Goal: Check status

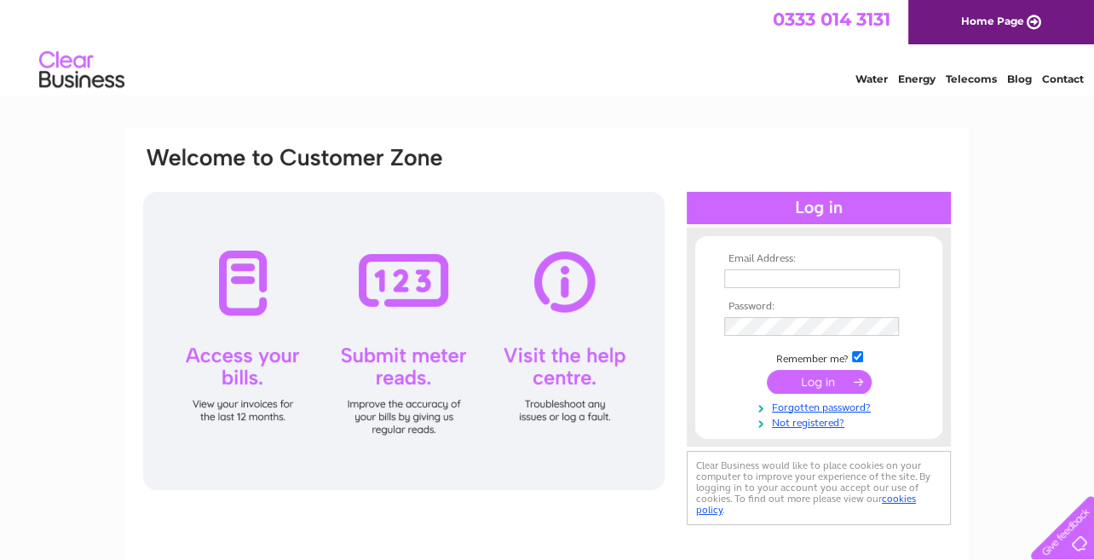
type input "garrym@lrh.co.uk"
click at [804, 374] on input "submit" at bounding box center [819, 382] width 105 height 24
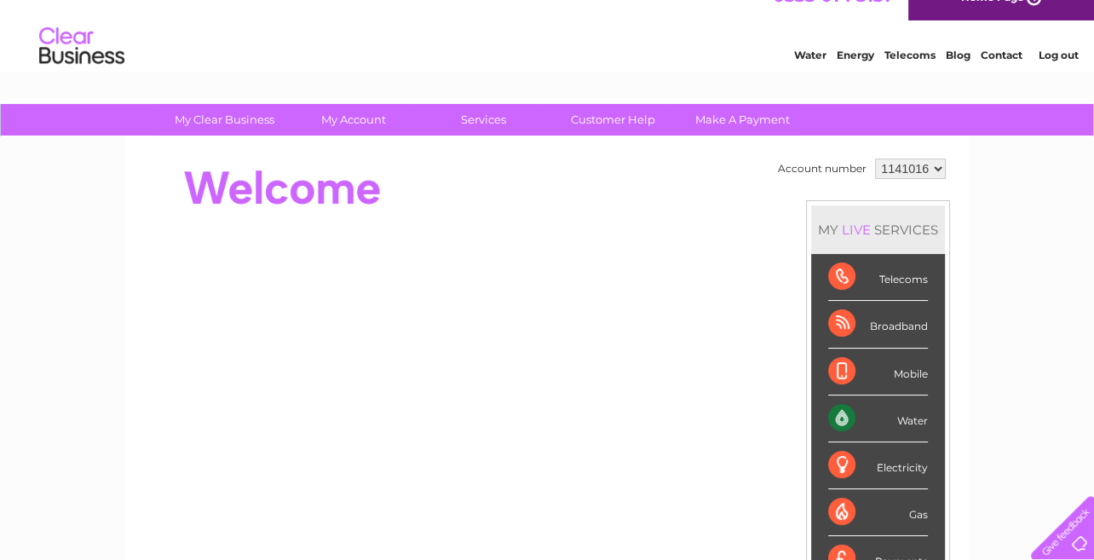
scroll to position [22, 0]
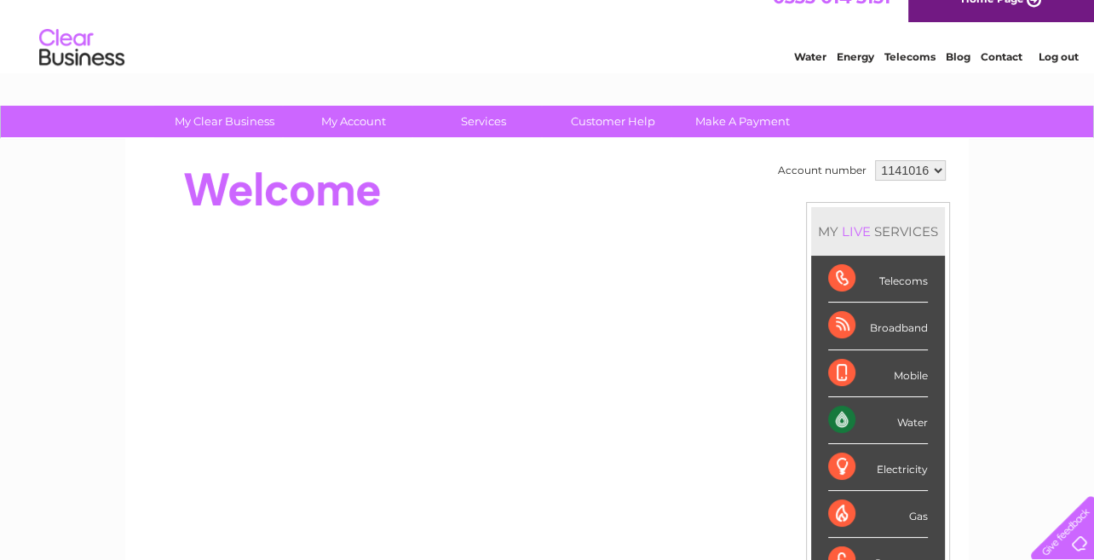
click at [891, 410] on div "Water" at bounding box center [878, 420] width 100 height 47
click at [844, 411] on div "Water" at bounding box center [878, 420] width 100 height 47
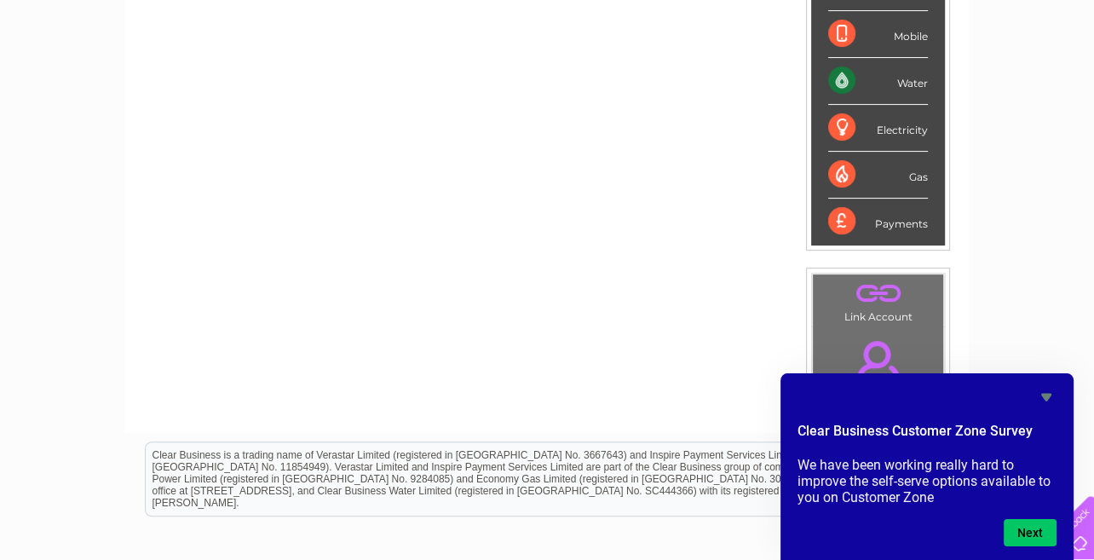
scroll to position [363, 0]
click at [1047, 390] on icon "Hide survey" at bounding box center [1046, 397] width 20 height 20
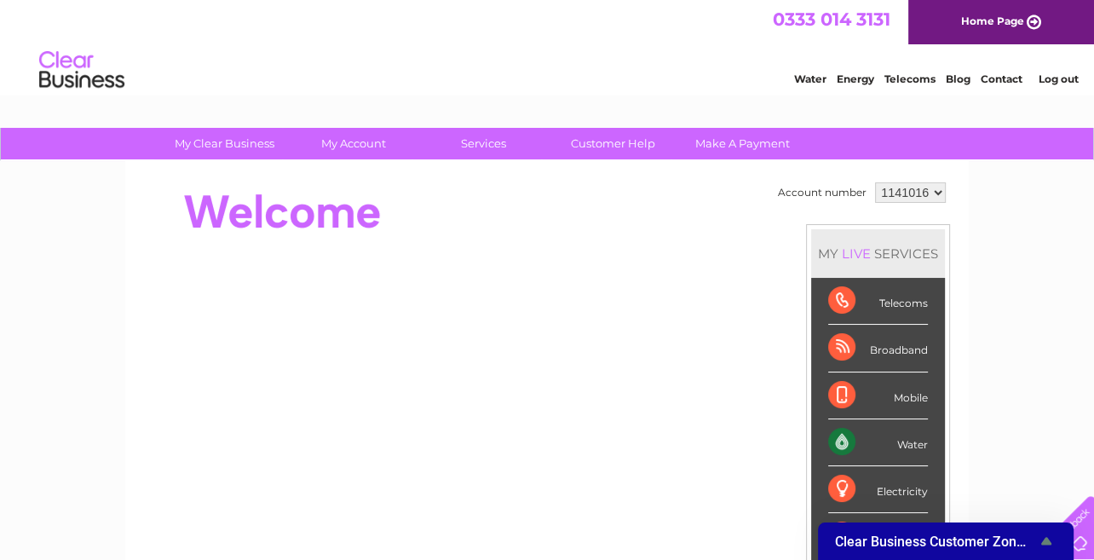
scroll to position [0, 0]
click at [897, 435] on div "Water" at bounding box center [878, 442] width 100 height 47
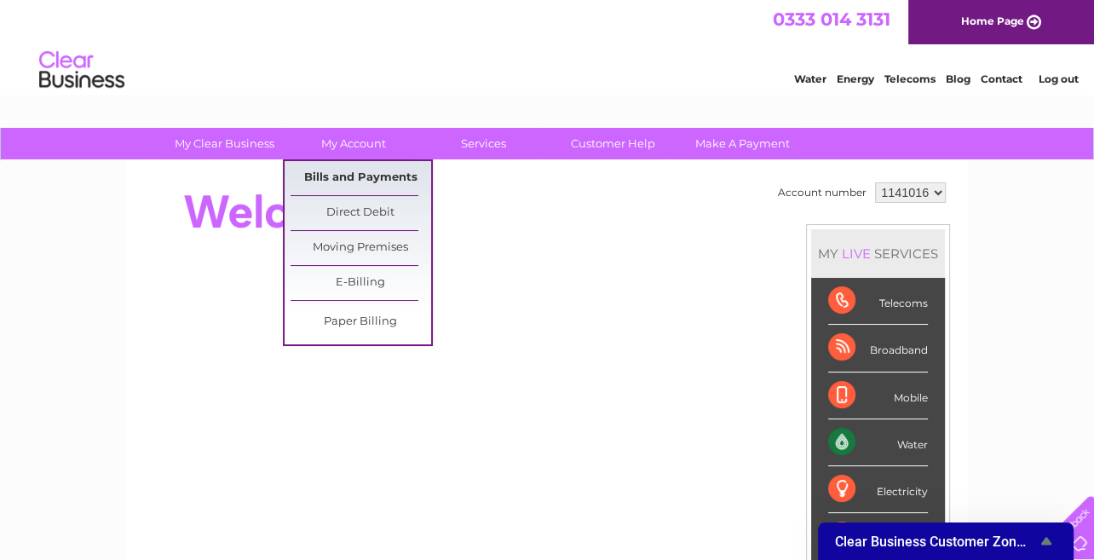
click at [361, 173] on link "Bills and Payments" at bounding box center [361, 178] width 141 height 34
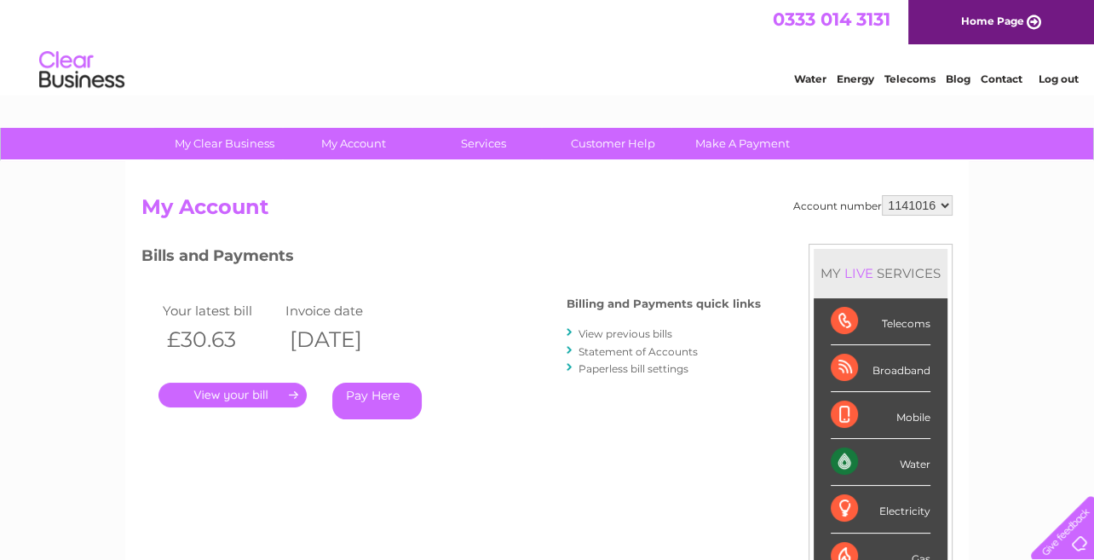
click at [615, 348] on link "Statement of Accounts" at bounding box center [638, 351] width 119 height 13
